Goal: Information Seeking & Learning: Check status

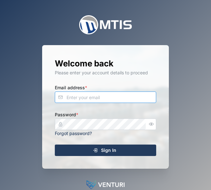
type input "[EMAIL_ADDRESS][DOMAIN_NAME]"
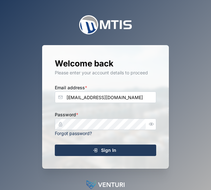
click at [136, 149] on div "Sign In" at bounding box center [104, 150] width 91 height 11
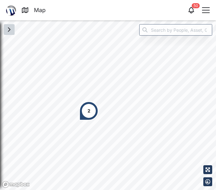
click at [12, 29] on icon "button" at bounding box center [9, 30] width 8 height 8
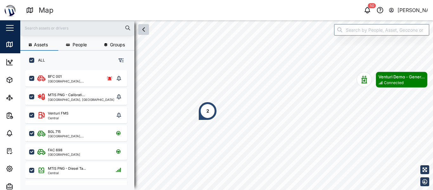
scroll to position [112, 99]
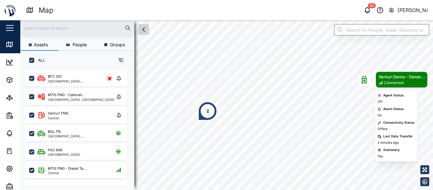
click at [211, 81] on div "Connected" at bounding box center [394, 83] width 20 height 6
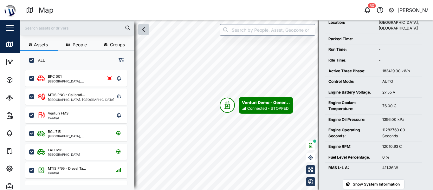
scroll to position [154, 0]
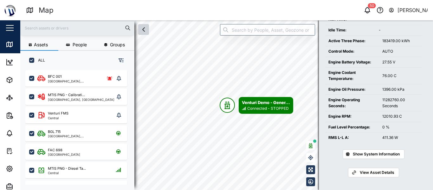
click at [211, 173] on span "View Asset Details" at bounding box center [377, 172] width 35 height 9
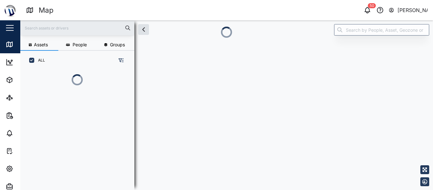
scroll to position [5, 5]
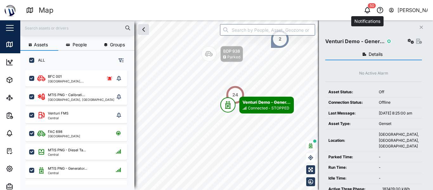
click at [211, 10] on icon "button" at bounding box center [367, 9] width 5 height 4
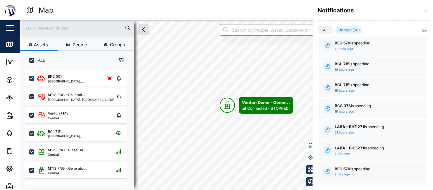
click at [12, 81] on div at bounding box center [216, 95] width 433 height 190
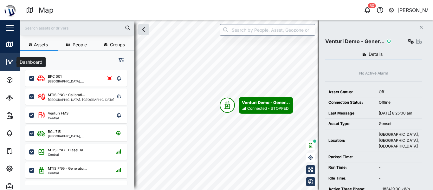
click at [10, 61] on icon at bounding box center [10, 62] width 8 height 8
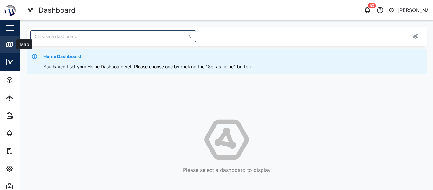
click at [11, 50] on link "Map" at bounding box center [41, 45] width 82 height 18
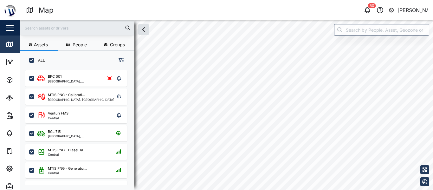
scroll to position [5, 5]
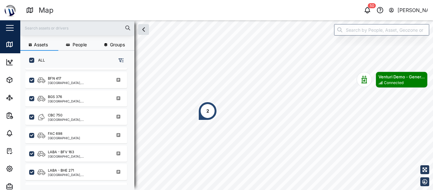
scroll to position [379, 0]
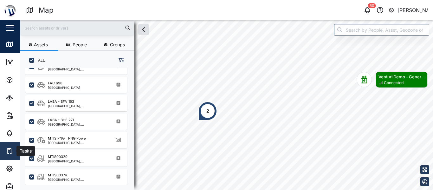
click at [6, 150] on icon at bounding box center [10, 151] width 8 height 8
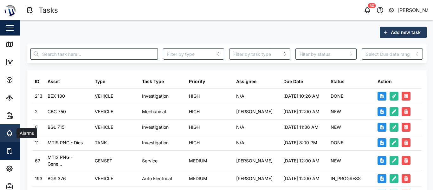
click at [8, 130] on icon at bounding box center [10, 133] width 8 height 8
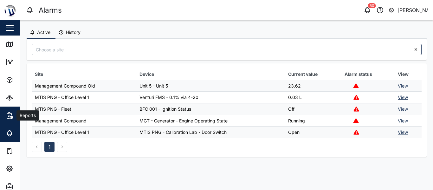
click at [7, 116] on icon "button" at bounding box center [8, 115] width 3 height 5
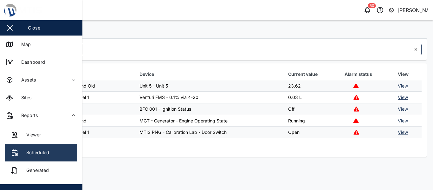
click at [33, 147] on link "Scheduled" at bounding box center [41, 153] width 72 height 18
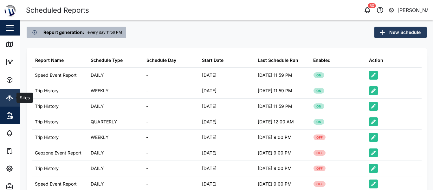
click at [12, 100] on icon at bounding box center [10, 98] width 8 height 8
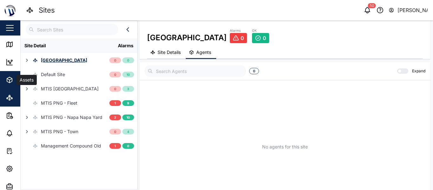
click at [10, 79] on icon "button" at bounding box center [10, 80] width 8 height 8
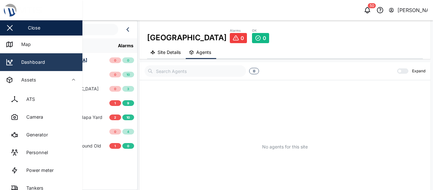
click at [18, 64] on div "Dashboard" at bounding box center [30, 62] width 29 height 7
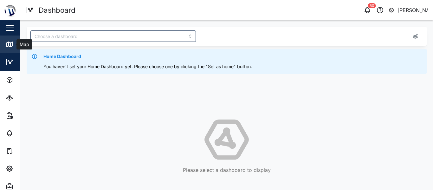
click at [15, 47] on div "Map" at bounding box center [18, 45] width 25 height 8
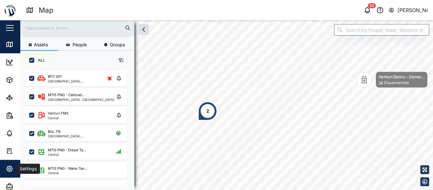
click at [12, 164] on span "Settings" at bounding box center [35, 169] width 58 height 18
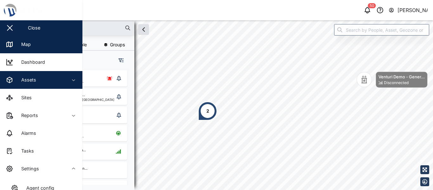
click at [72, 79] on icon "button" at bounding box center [73, 79] width 5 height 5
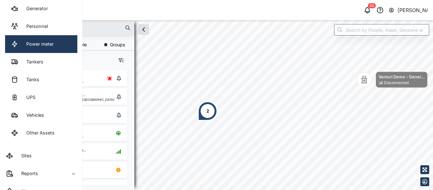
scroll to position [127, 0]
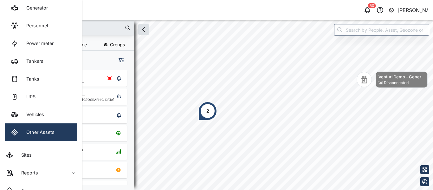
click at [50, 126] on link "Other Assets" at bounding box center [41, 132] width 72 height 18
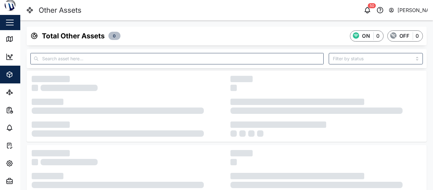
scroll to position [5, 0]
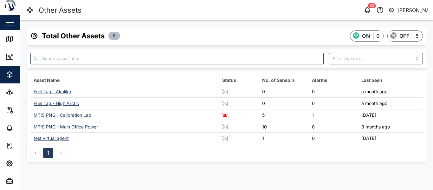
click at [18, 26] on div "Close" at bounding box center [41, 22] width 82 height 15
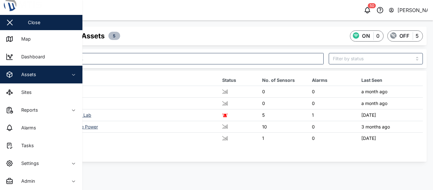
drag, startPoint x: 53, startPoint y: 34, endPoint x: 24, endPoint y: 24, distance: 30.2
click at [53, 34] on link "Map" at bounding box center [41, 39] width 82 height 18
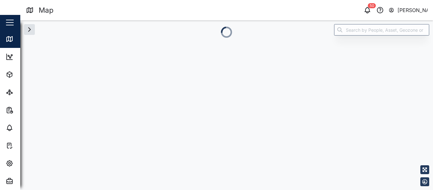
click at [151, 74] on div "Assets People Groups ALL" at bounding box center [226, 105] width 413 height 170
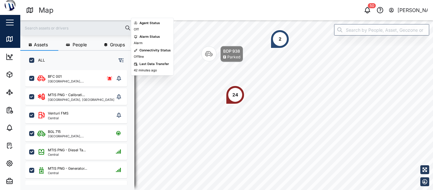
scroll to position [21, 0]
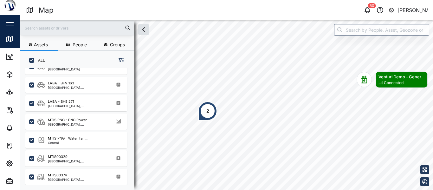
scroll to position [348, 0]
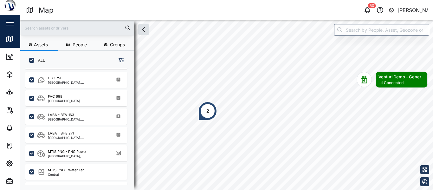
click at [103, 32] on input "text" at bounding box center [77, 28] width 107 height 10
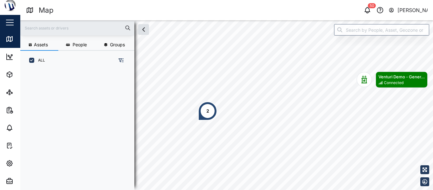
scroll to position [0, 0]
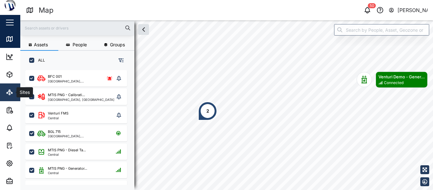
click at [3, 95] on link "Sites" at bounding box center [41, 92] width 82 height 18
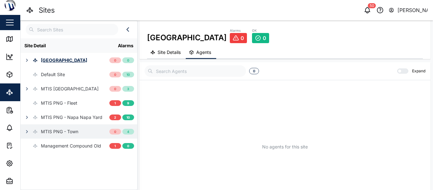
click at [57, 133] on div "MTIS PNG - Town" at bounding box center [59, 131] width 37 height 7
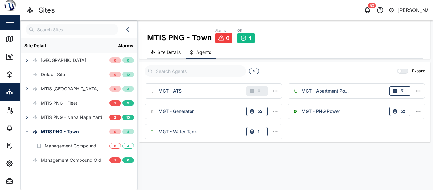
click at [172, 89] on div "MGT - ATS" at bounding box center [170, 90] width 23 height 7
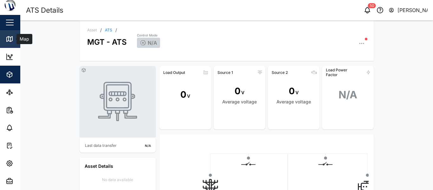
click at [13, 35] on link "Map" at bounding box center [41, 39] width 82 height 18
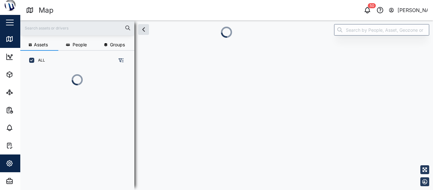
click at [9, 164] on icon "button" at bounding box center [10, 163] width 2 height 2
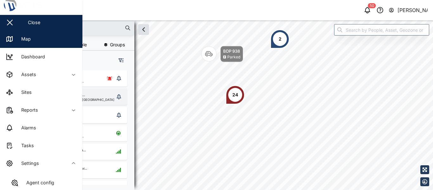
scroll to position [5, 5]
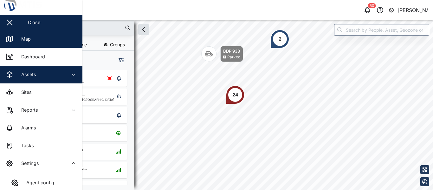
click at [43, 76] on div "Assets" at bounding box center [35, 75] width 58 height 8
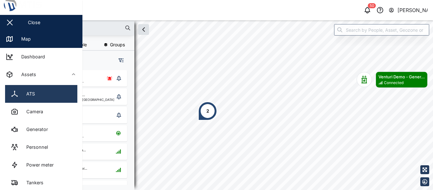
click at [49, 95] on link "ATS" at bounding box center [41, 94] width 72 height 18
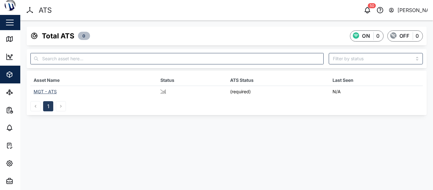
click at [41, 90] on div "MGT - ATS" at bounding box center [45, 91] width 23 height 5
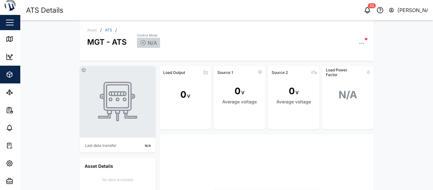
click at [7, 20] on button "button" at bounding box center [9, 22] width 11 height 11
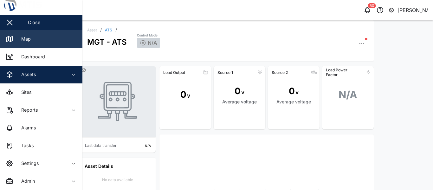
click at [23, 38] on div "Map" at bounding box center [23, 39] width 14 height 7
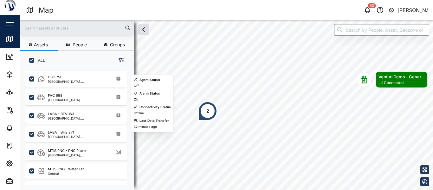
scroll to position [379, 0]
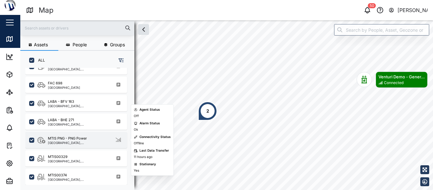
click at [69, 140] on div "MTIS PNG - PNG Power" at bounding box center [67, 138] width 39 height 5
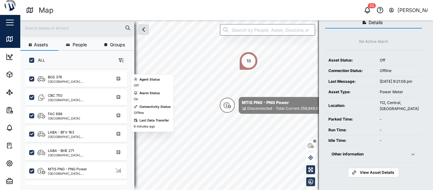
scroll to position [379, 0]
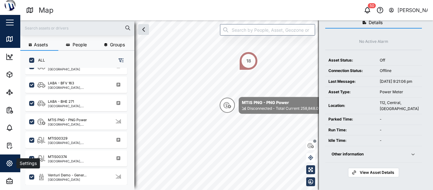
click at [16, 165] on div "Settings" at bounding box center [35, 163] width 58 height 8
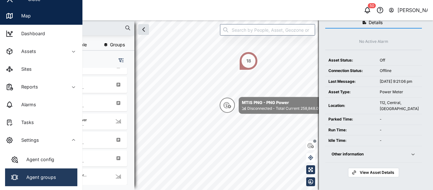
scroll to position [37, 0]
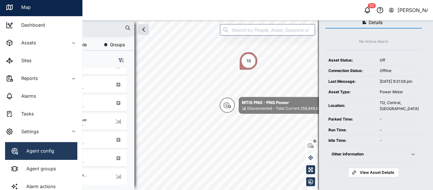
click at [40, 153] on div "Agent config" at bounding box center [38, 150] width 33 height 7
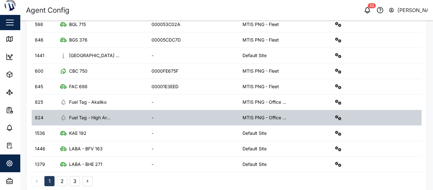
scroll to position [235, 0]
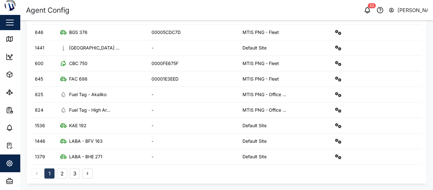
click at [63, 175] on button "2" at bounding box center [62, 173] width 10 height 10
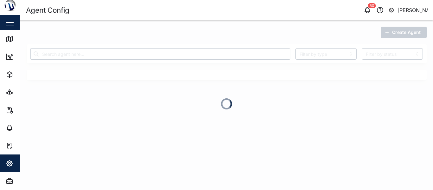
scroll to position [0, 0]
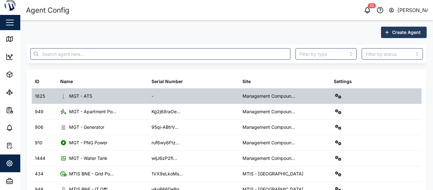
click at [70, 96] on div "MGT - ATS" at bounding box center [80, 96] width 23 height 7
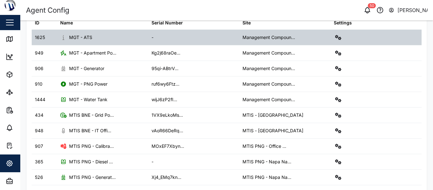
scroll to position [63, 0]
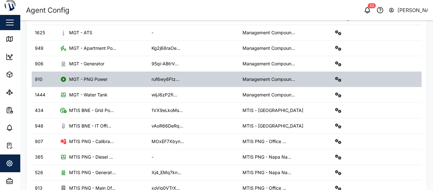
click at [88, 80] on div "MGT - PNG Power" at bounding box center [88, 79] width 38 height 7
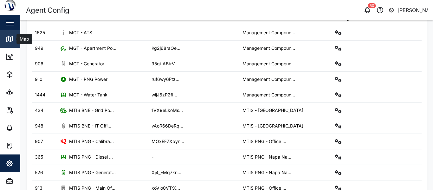
click at [17, 36] on div "Map" at bounding box center [23, 39] width 14 height 7
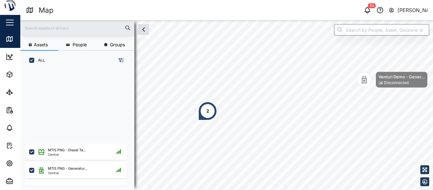
scroll to position [95, 0]
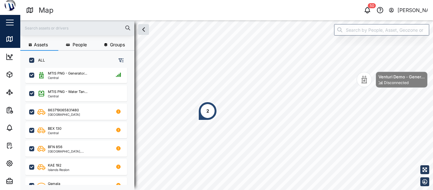
click at [74, 26] on input "text" at bounding box center [77, 28] width 107 height 10
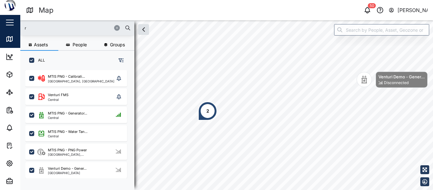
scroll to position [0, 0]
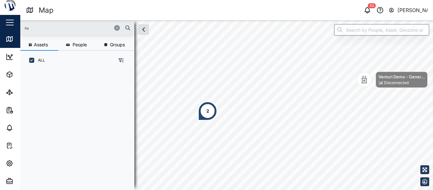
type input "r"
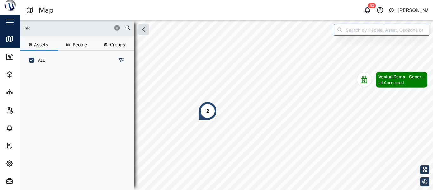
type input "m"
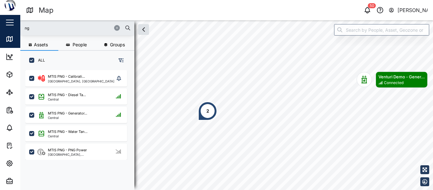
type input "n"
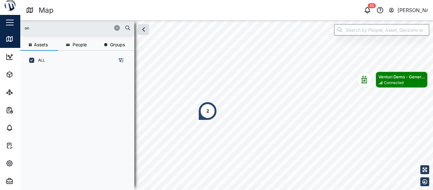
type input "o"
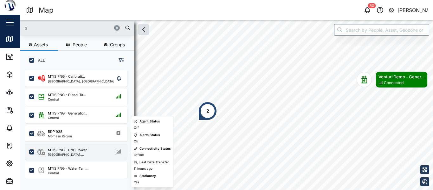
type input "p"
click at [69, 152] on div "MTIS PNG - PNG Power" at bounding box center [67, 149] width 39 height 5
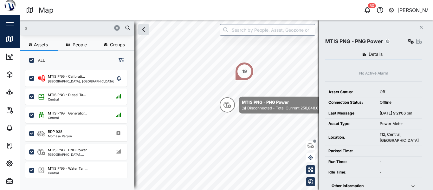
scroll to position [32, 0]
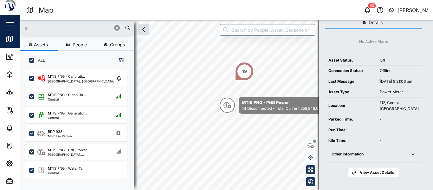
click at [211, 177] on span "View Asset Details" at bounding box center [377, 172] width 35 height 9
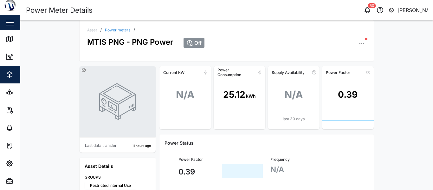
click at [16, 28] on div "Close" at bounding box center [41, 22] width 82 height 15
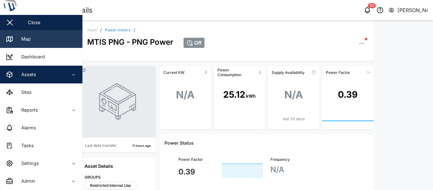
click at [28, 36] on div "Map" at bounding box center [23, 39] width 14 height 7
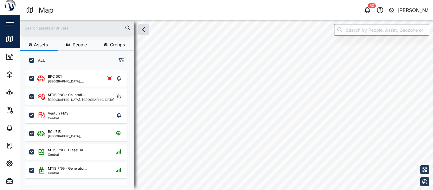
scroll to position [5, 5]
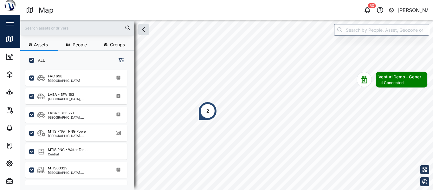
scroll to position [379, 0]
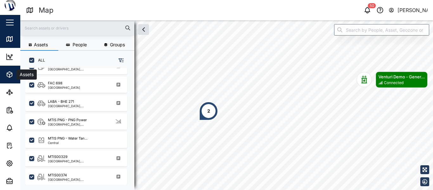
click at [8, 73] on icon "button" at bounding box center [9, 75] width 5 height 6
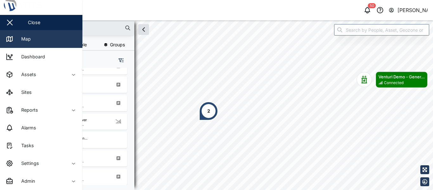
click at [51, 38] on link "Map" at bounding box center [41, 39] width 82 height 18
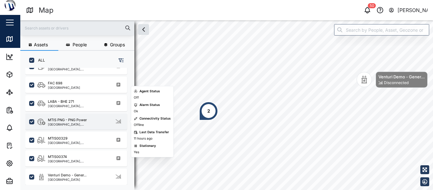
click at [81, 125] on div "[GEOGRAPHIC_DATA], [GEOGRAPHIC_DATA]" at bounding box center [78, 124] width 61 height 3
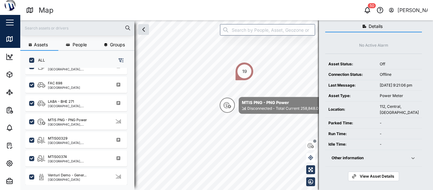
scroll to position [37, 0]
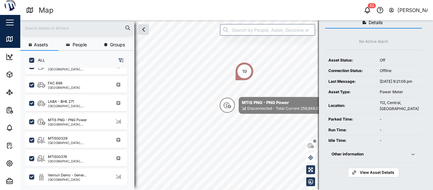
click at [211, 174] on span "View Asset Details" at bounding box center [377, 172] width 35 height 9
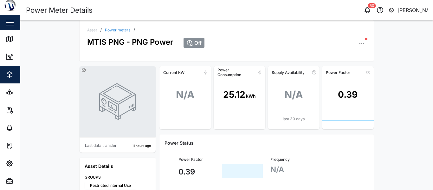
click at [211, 44] on icon "button" at bounding box center [363, 43] width 1 height 1
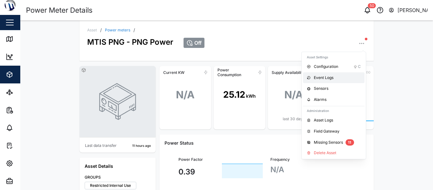
click at [211, 78] on div "Event Logs" at bounding box center [337, 78] width 47 height 6
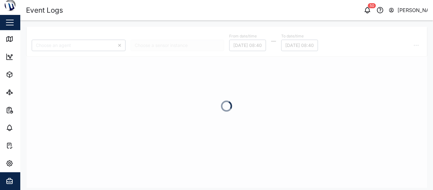
type input "MTIS PNG - PNG Power"
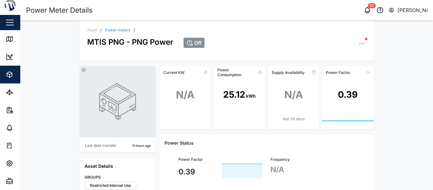
click at [211, 44] on icon "button" at bounding box center [362, 43] width 6 height 6
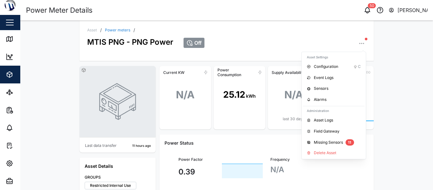
click at [211, 44] on icon "button" at bounding box center [362, 43] width 6 height 6
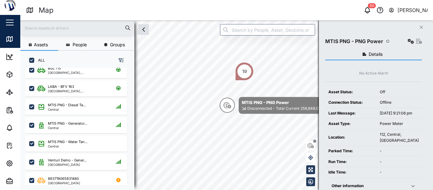
scroll to position [62, 0]
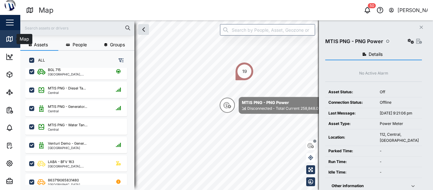
click at [11, 31] on link "Map" at bounding box center [41, 39] width 82 height 18
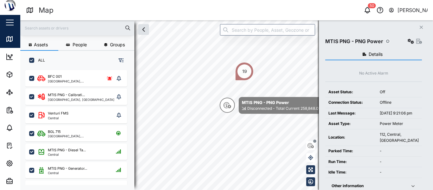
click at [211, 74] on div "19" at bounding box center [244, 71] width 5 height 7
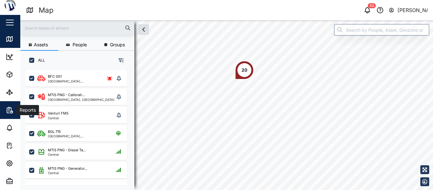
click at [8, 110] on icon "button" at bounding box center [10, 110] width 8 height 8
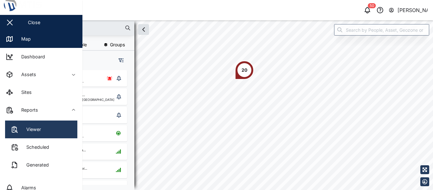
click at [63, 128] on link "Viewer" at bounding box center [41, 129] width 72 height 18
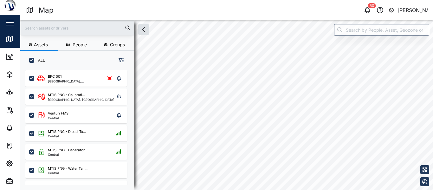
scroll to position [5, 5]
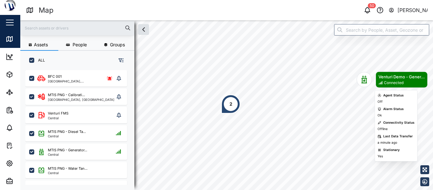
click at [211, 81] on icon "Map marker" at bounding box center [364, 80] width 6 height 8
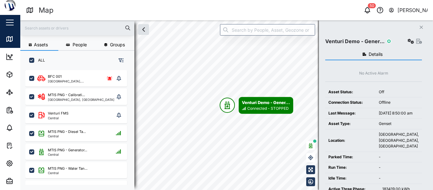
click at [211, 56] on span "Details" at bounding box center [376, 54] width 14 height 4
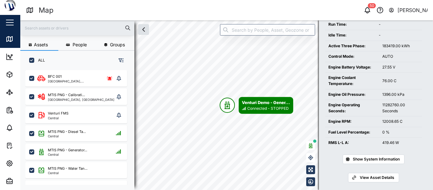
scroll to position [154, 0]
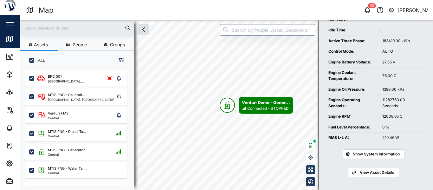
click at [211, 154] on span "Show System Information" at bounding box center [376, 154] width 47 height 9
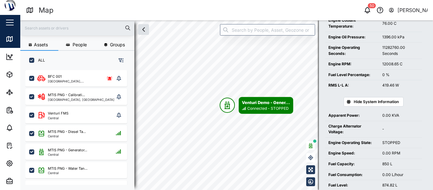
scroll to position [235, 0]
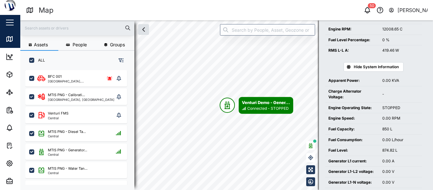
click at [211, 71] on span "Hide System Information" at bounding box center [376, 66] width 45 height 9
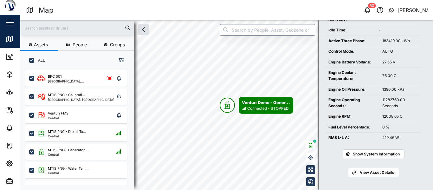
scroll to position [154, 0]
click at [211, 171] on span "View Asset Details" at bounding box center [377, 172] width 35 height 9
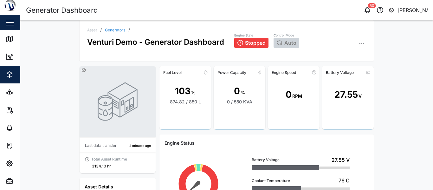
click at [211, 43] on icon "button" at bounding box center [362, 43] width 6 height 6
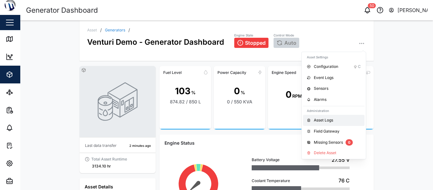
click at [211, 120] on div "Asset Logs" at bounding box center [337, 120] width 47 height 6
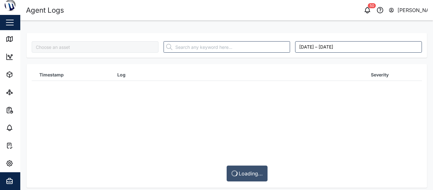
type input "Venturi Demo - Generator Dashboard"
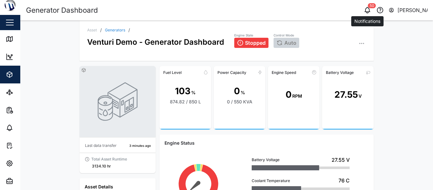
click at [211, 10] on icon "button" at bounding box center [368, 10] width 8 height 8
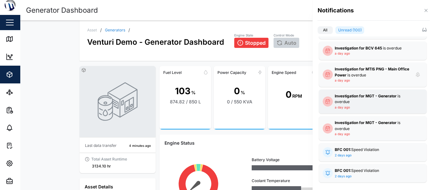
scroll to position [853, 0]
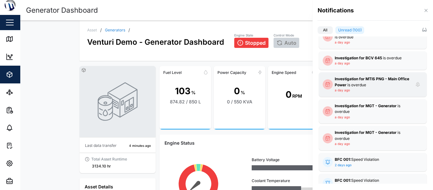
click at [211, 88] on div "Investigation for MTIS PNG - Main Office Power is overdue a day ago" at bounding box center [373, 84] width 76 height 17
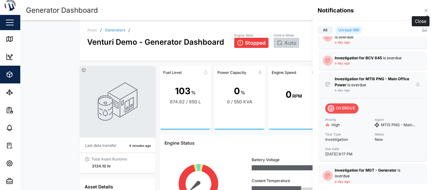
click at [211, 10] on icon "button" at bounding box center [425, 10] width 3 height 3
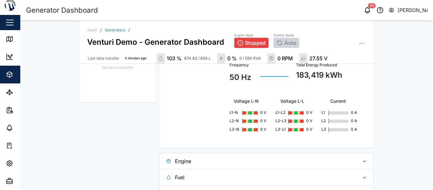
scroll to position [347, 0]
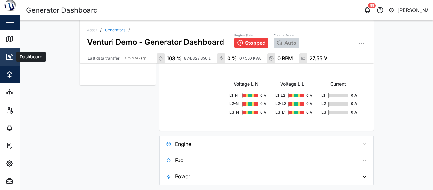
click at [8, 60] on icon at bounding box center [10, 57] width 6 height 6
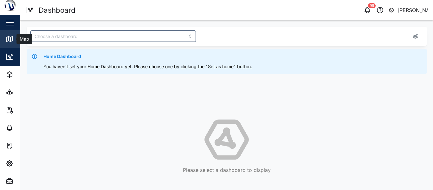
click at [12, 45] on link "Map" at bounding box center [41, 39] width 82 height 18
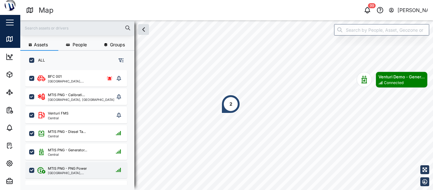
scroll to position [5, 5]
click at [97, 171] on div "[GEOGRAPHIC_DATA], [GEOGRAPHIC_DATA]" at bounding box center [78, 172] width 61 height 3
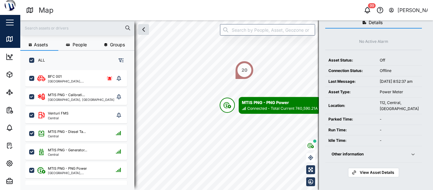
scroll to position [37, 0]
click at [211, 72] on div "20" at bounding box center [245, 70] width 6 height 7
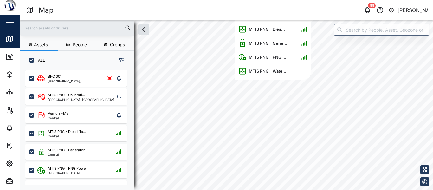
scroll to position [33, 0]
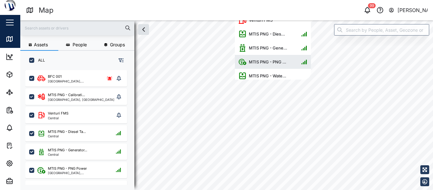
click at [211, 61] on div "MTIS PNG - PNG ..." at bounding box center [267, 62] width 42 height 6
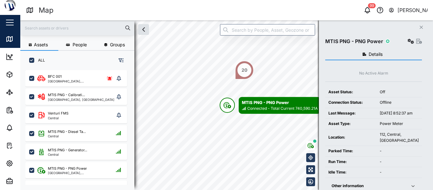
click at [211, 54] on button "Details" at bounding box center [373, 54] width 97 height 11
click at [211, 41] on icon "button" at bounding box center [419, 41] width 6 height 5
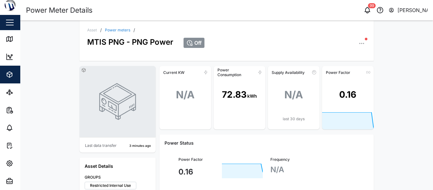
click at [211, 45] on icon "button" at bounding box center [362, 43] width 6 height 6
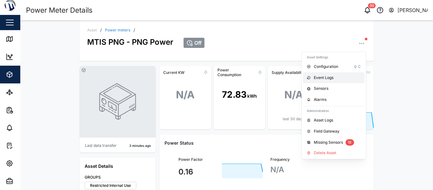
click at [211, 79] on div "Event Logs" at bounding box center [337, 78] width 47 height 6
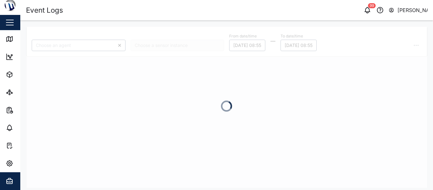
type input "MTIS PNG - PNG Power"
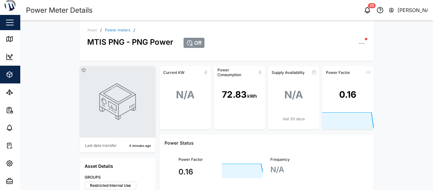
click at [211, 43] on icon "button" at bounding box center [362, 43] width 6 height 6
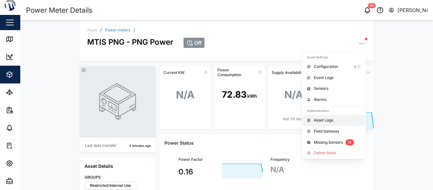
click at [211, 121] on div "Asset Logs" at bounding box center [337, 120] width 47 height 6
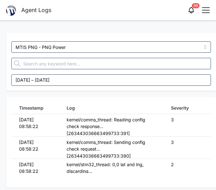
drag, startPoint x: 133, startPoint y: 109, endPoint x: 178, endPoint y: 102, distance: 44.6
click at [178, 102] on th "Severity" at bounding box center [187, 108] width 48 height 12
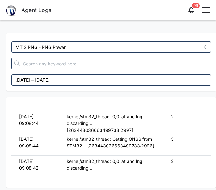
scroll to position [4365, 0]
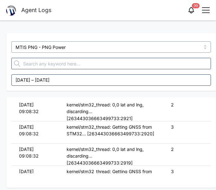
click at [60, 48] on input "MTIS PNG - PNG Power" at bounding box center [110, 46] width 199 height 11
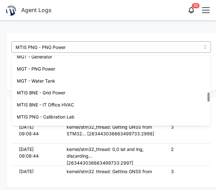
scroll to position [264, 0]
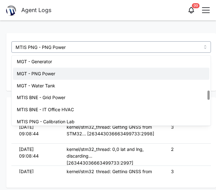
type input "MGT - PNG Power"
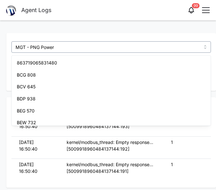
scroll to position [220, 0]
